Goal: Find specific page/section: Find specific page/section

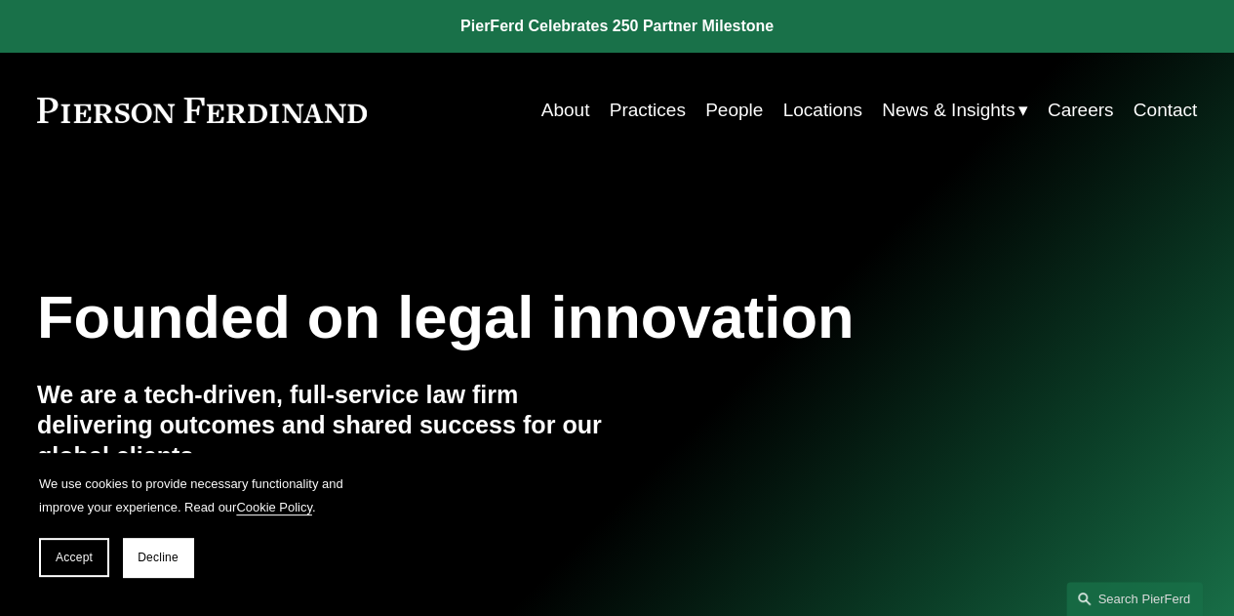
click at [722, 106] on link "People" at bounding box center [734, 110] width 58 height 37
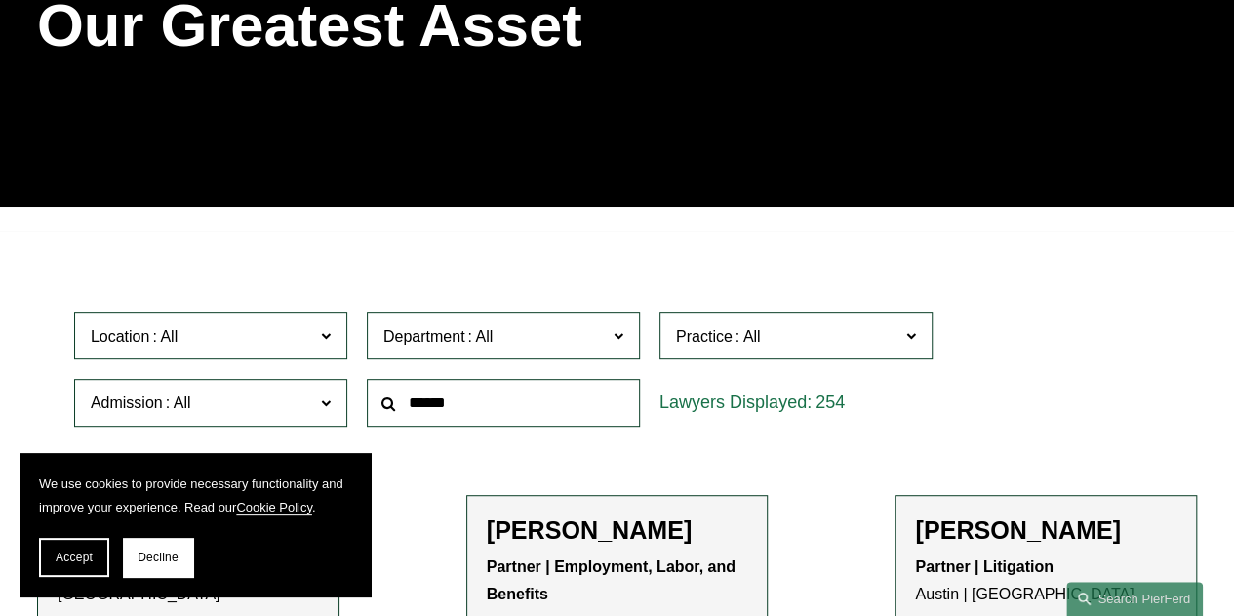
scroll to position [585, 0]
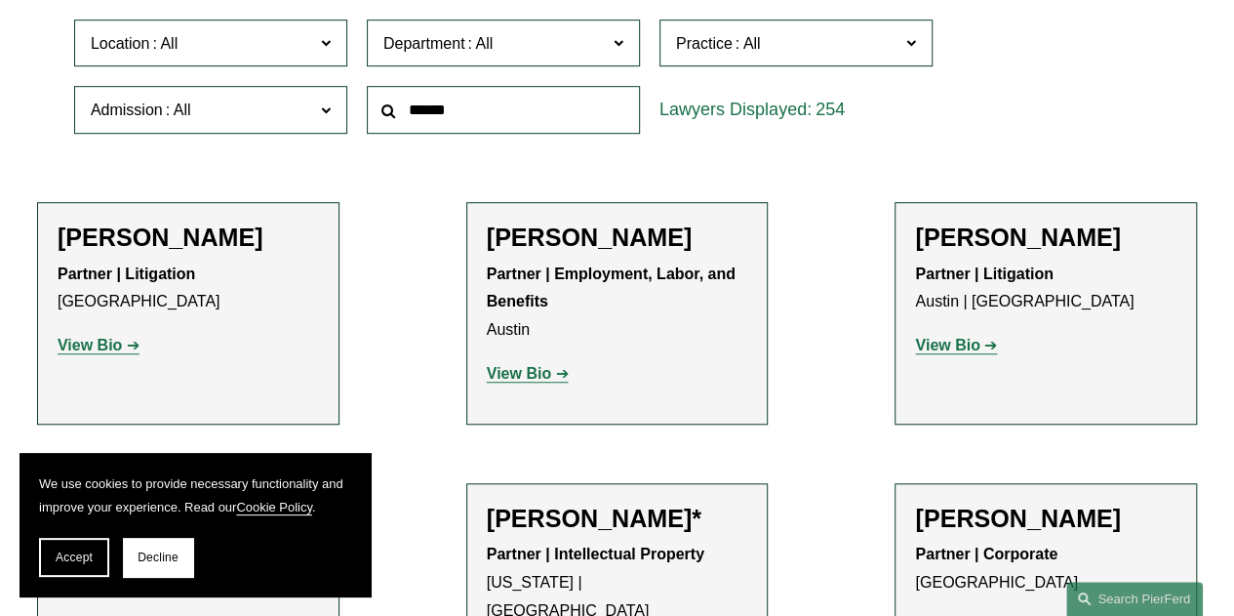
click at [563, 130] on input "text" at bounding box center [503, 110] width 273 height 48
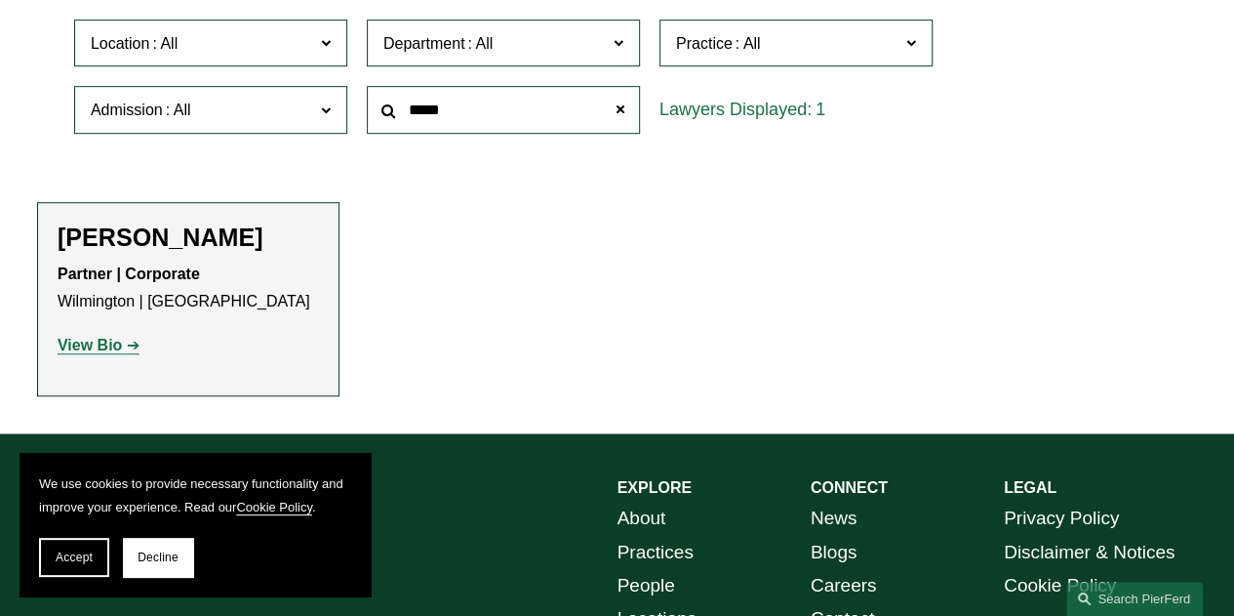
type input "*****"
click at [72, 351] on strong "View Bio" at bounding box center [90, 345] width 64 height 17
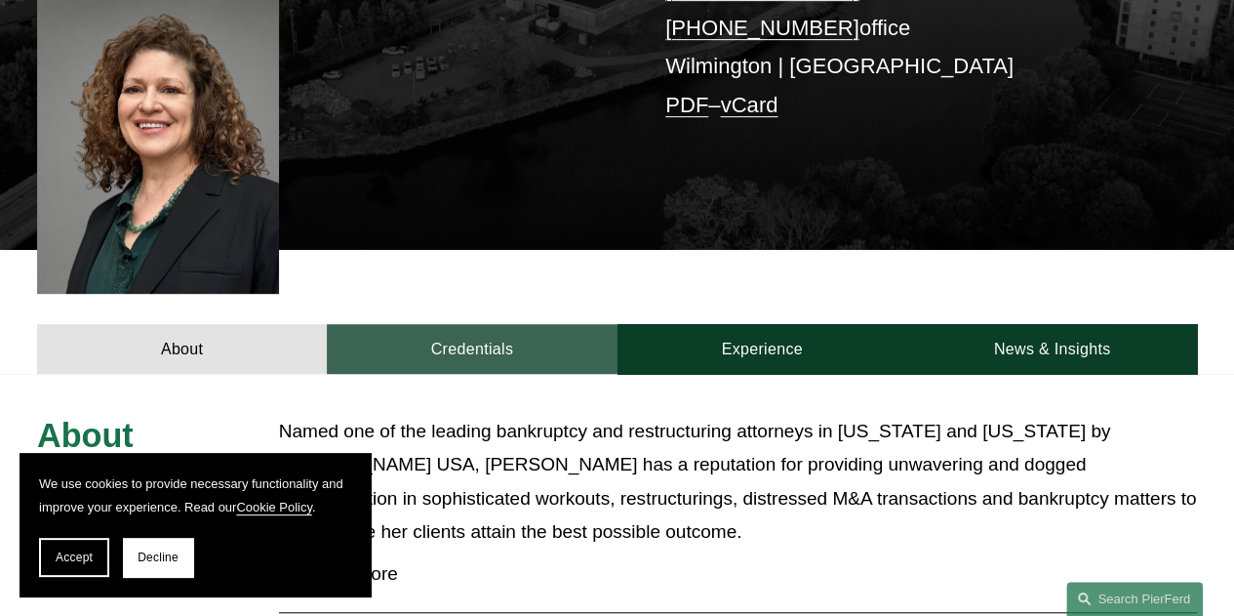
scroll to position [585, 0]
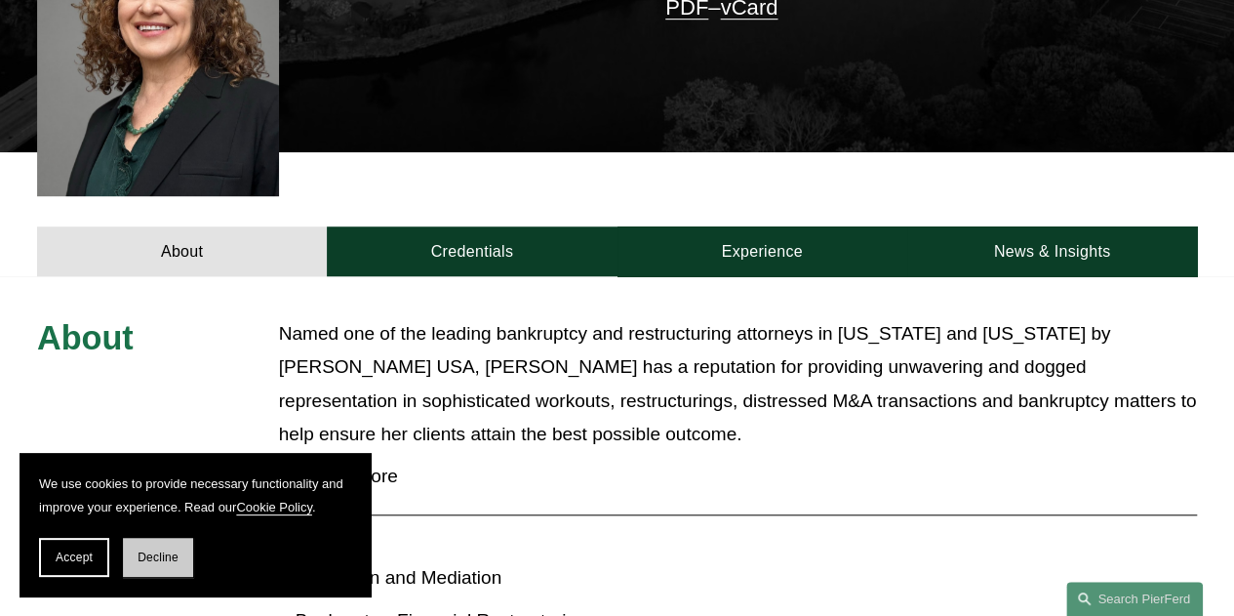
click at [145, 554] on span "Decline" at bounding box center [158, 557] width 41 height 14
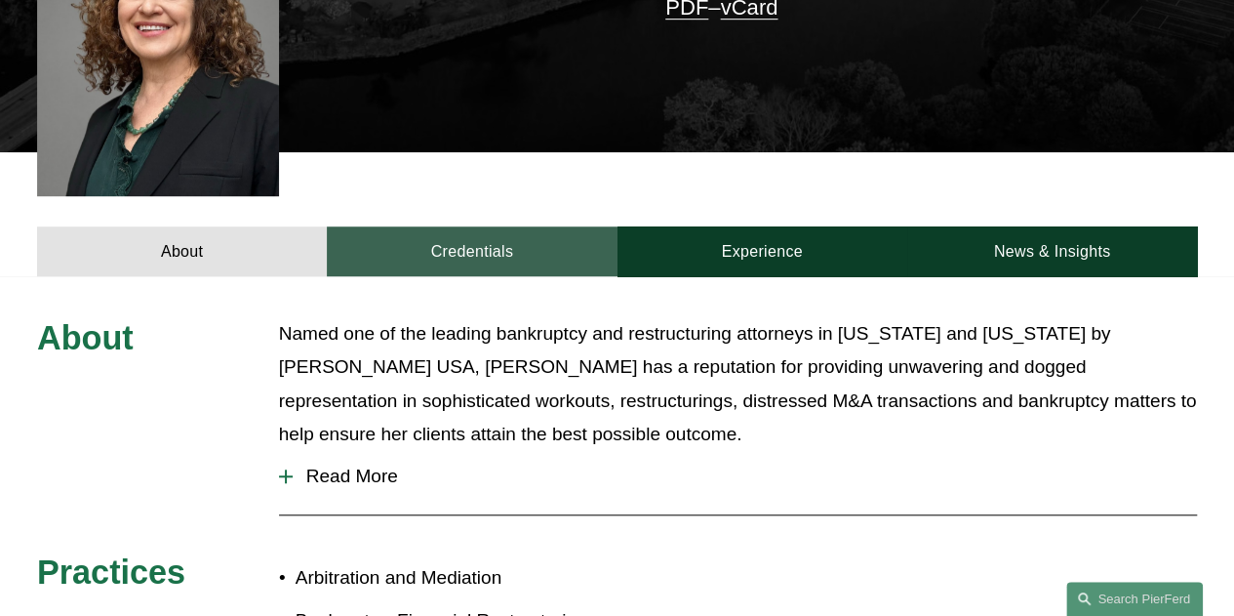
click at [513, 226] on link "Credentials" at bounding box center [472, 251] width 290 height 50
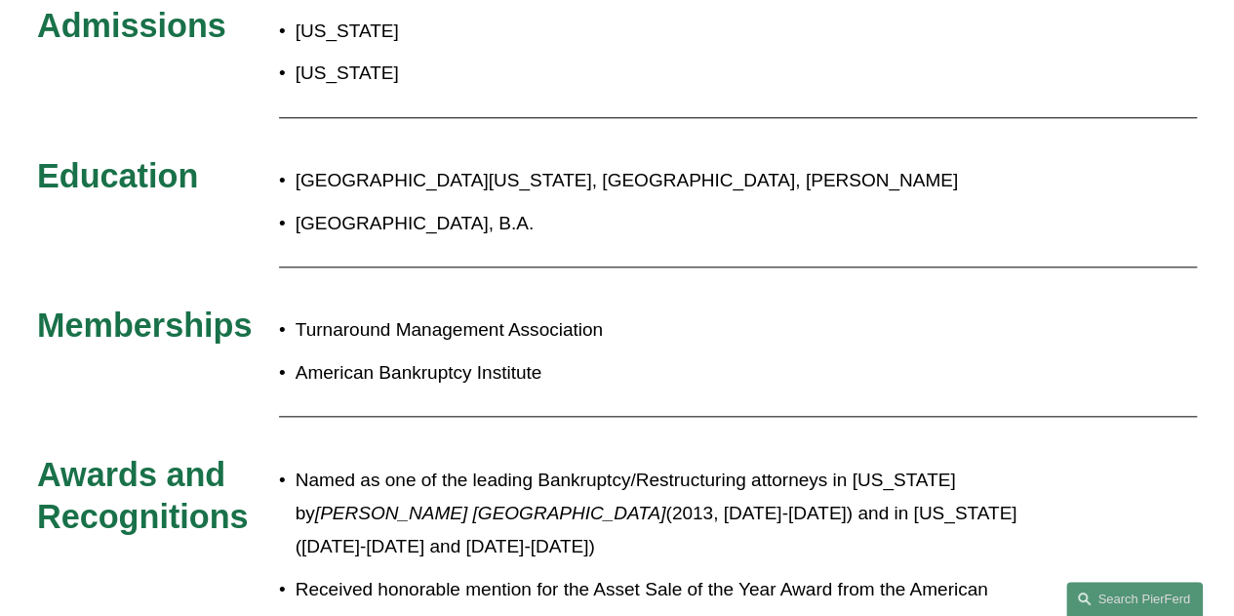
scroll to position [683, 0]
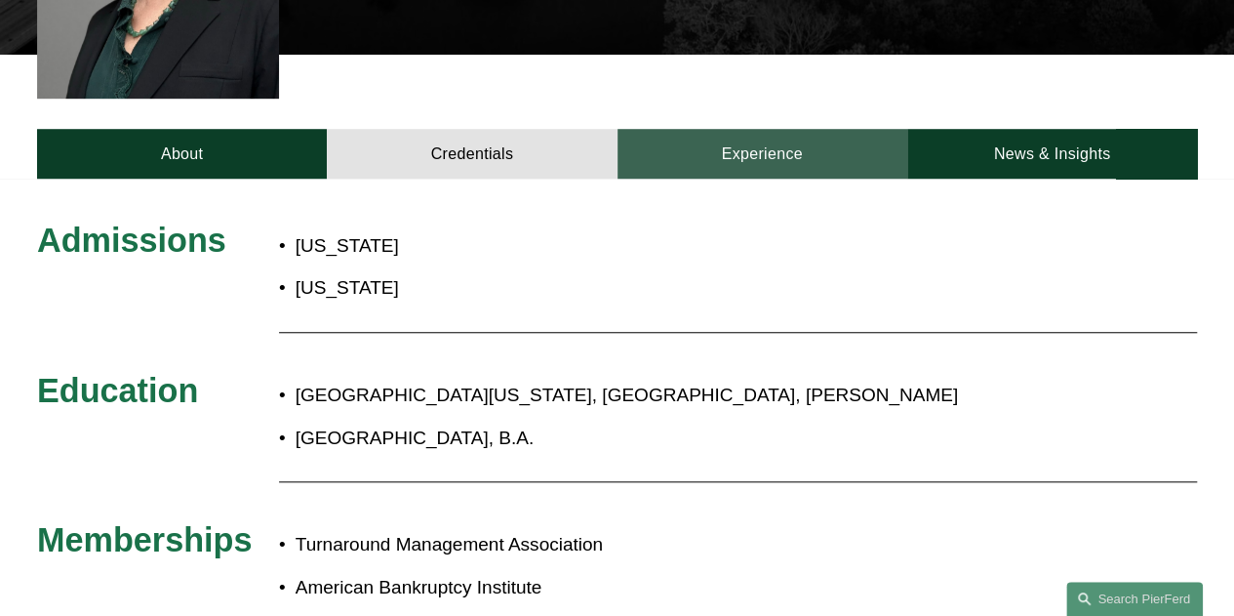
click at [729, 140] on link "Experience" at bounding box center [762, 154] width 290 height 50
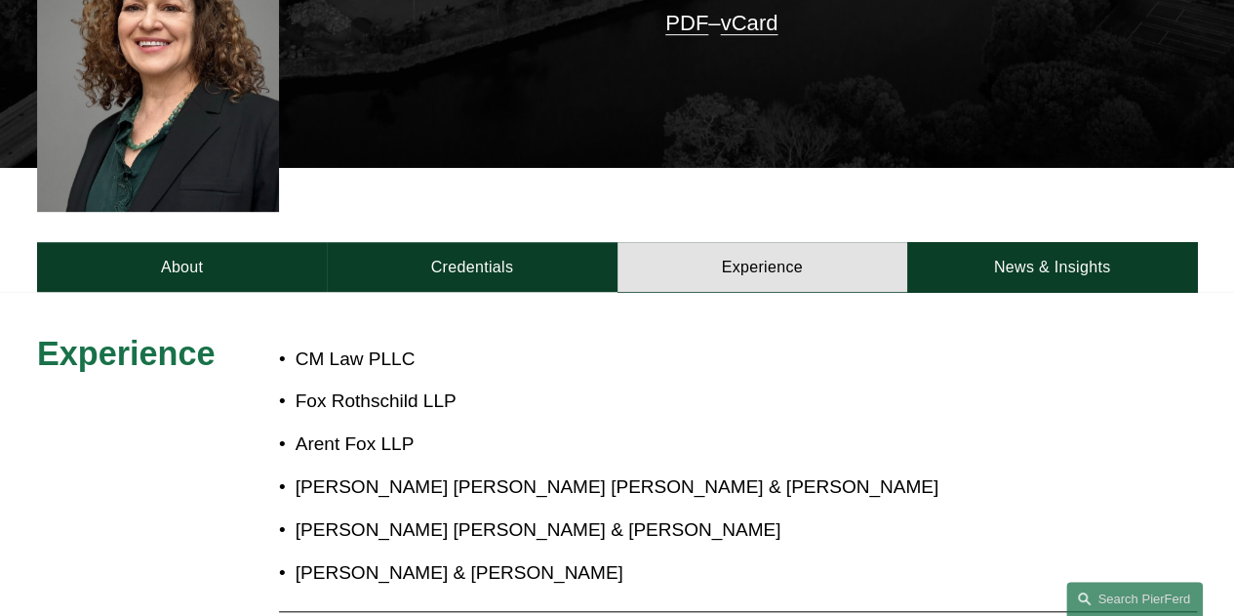
scroll to position [293, 0]
